Goal: Information Seeking & Learning: Learn about a topic

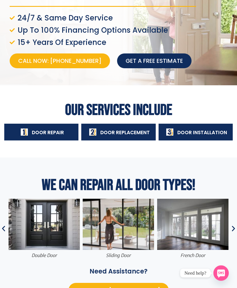
scroll to position [90, 0]
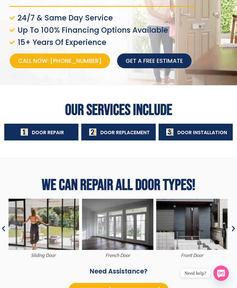
click at [211, 216] on img "7 / 37" at bounding box center [191, 224] width 71 height 51
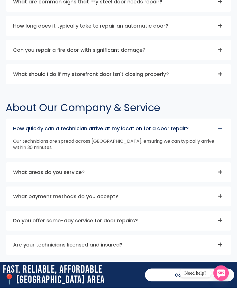
scroll to position [2390, 0]
click at [222, 191] on div "What payment methods do you accept?" at bounding box center [118, 196] width 225 height 19
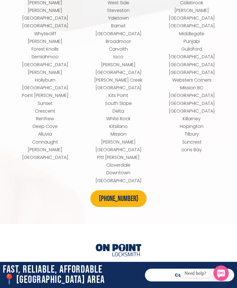
scroll to position [2969, 0]
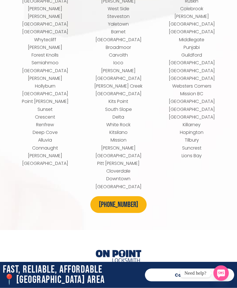
click at [66, 280] on link "SERVICES" at bounding box center [66, 286] width 32 height 13
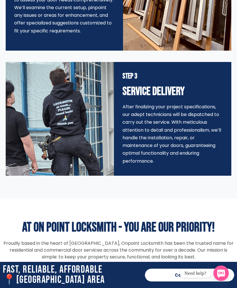
scroll to position [797, 0]
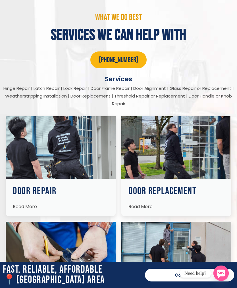
click at [32, 203] on span "Read More" at bounding box center [25, 206] width 24 height 7
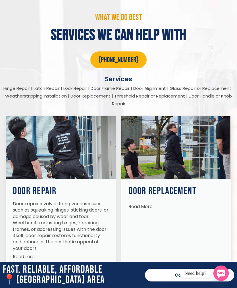
click at [149, 203] on span "Read More" at bounding box center [141, 206] width 24 height 7
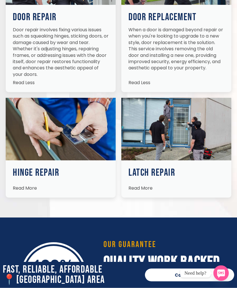
scroll to position [971, 0]
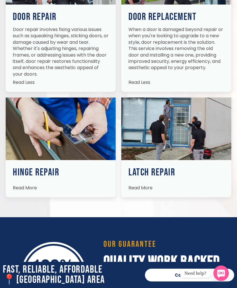
click at [30, 185] on span "Read More" at bounding box center [25, 188] width 24 height 7
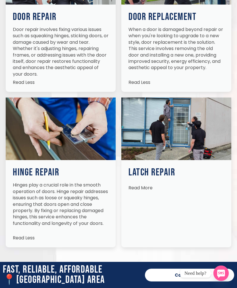
click at [148, 185] on span "Read More" at bounding box center [141, 188] width 24 height 7
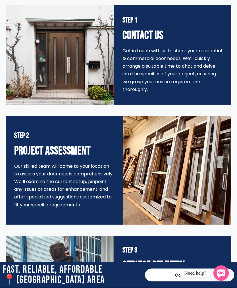
scroll to position [1398, 0]
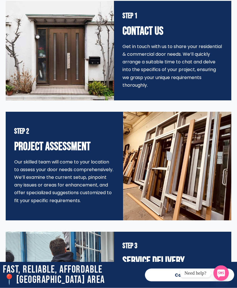
click at [224, 183] on img at bounding box center [177, 166] width 108 height 108
click at [202, 151] on img at bounding box center [177, 166] width 108 height 108
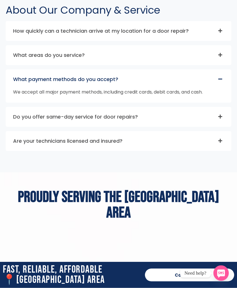
scroll to position [2588, 0]
click at [223, 141] on div "Are your technicians licensed and insured?" at bounding box center [118, 140] width 225 height 19
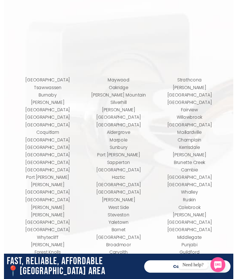
scroll to position [2875, 0]
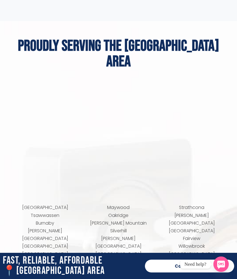
scroll to position [2033, 0]
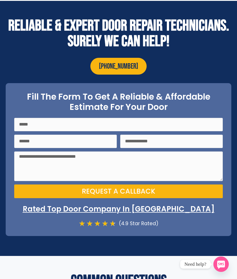
scroll to position [109, 0]
